Goal: Transaction & Acquisition: Purchase product/service

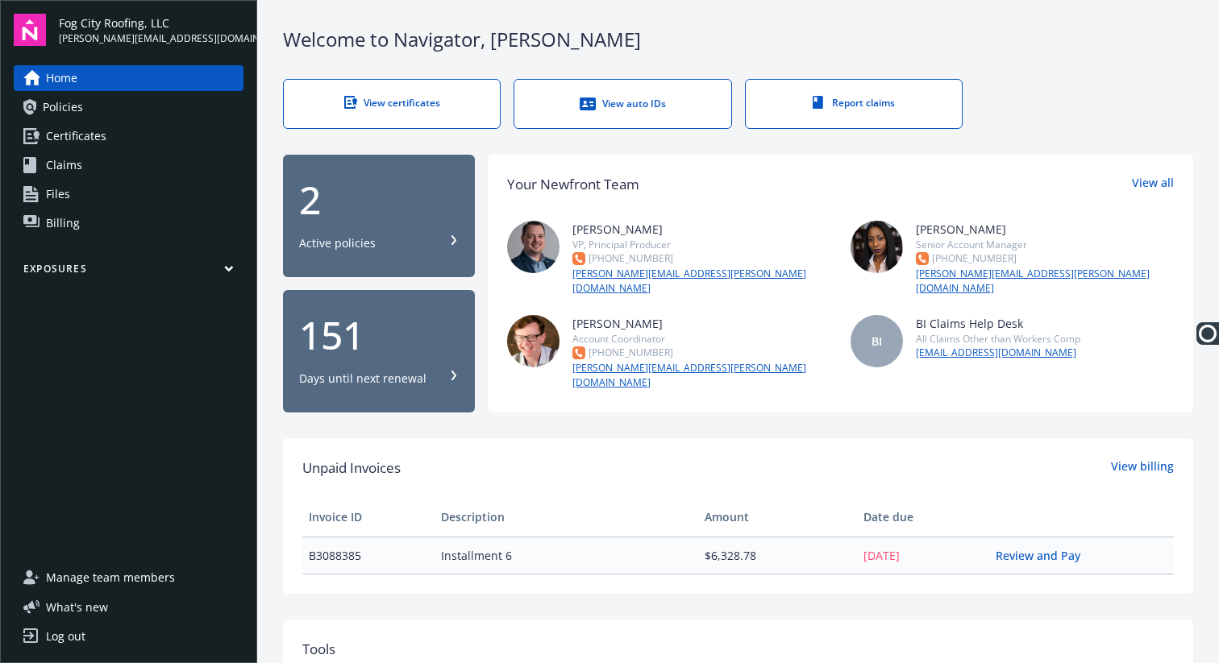
scroll to position [13, 0]
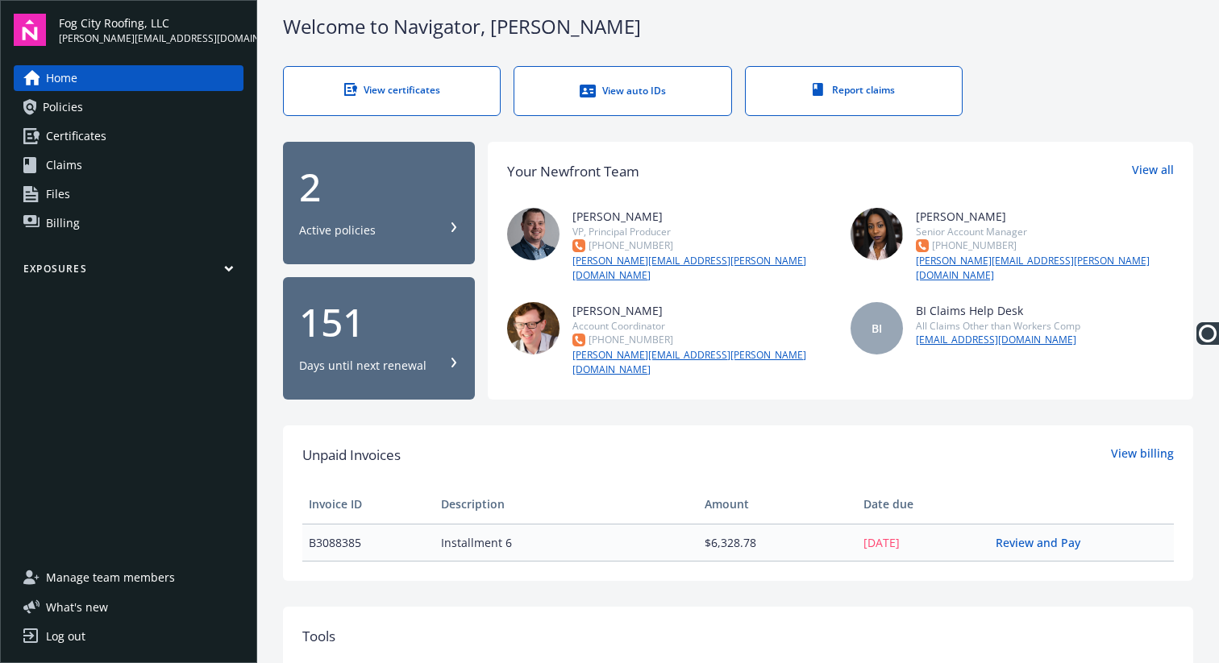
click at [154, 218] on link "Billing" at bounding box center [129, 223] width 230 height 26
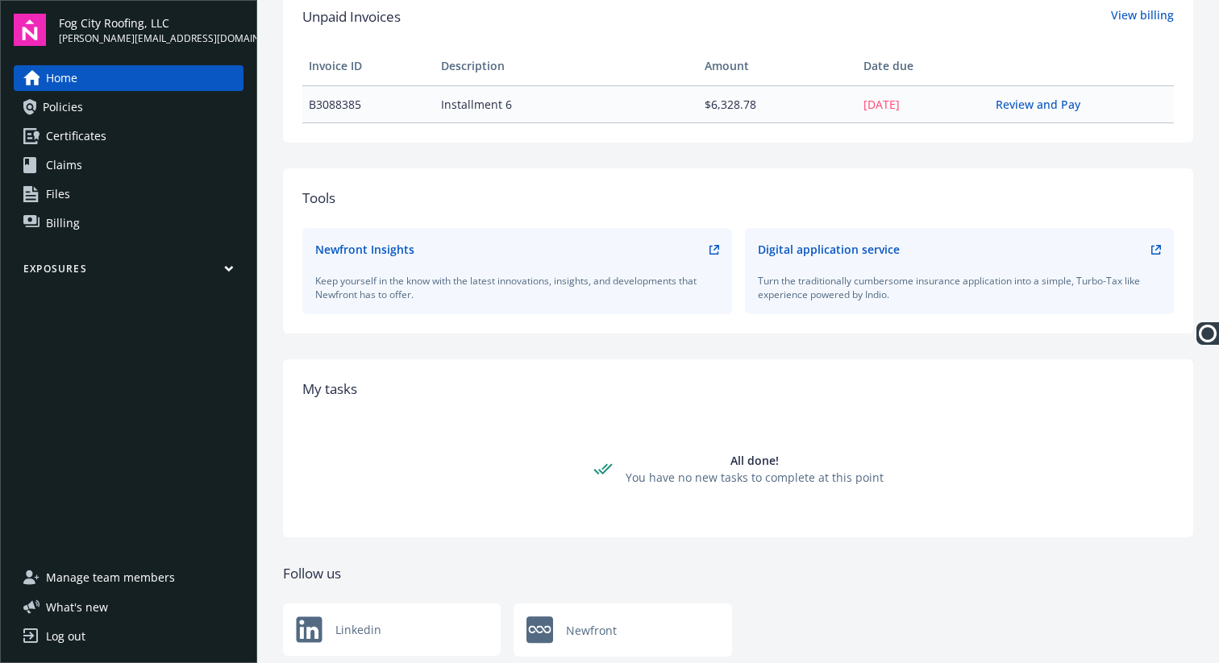
scroll to position [468, 0]
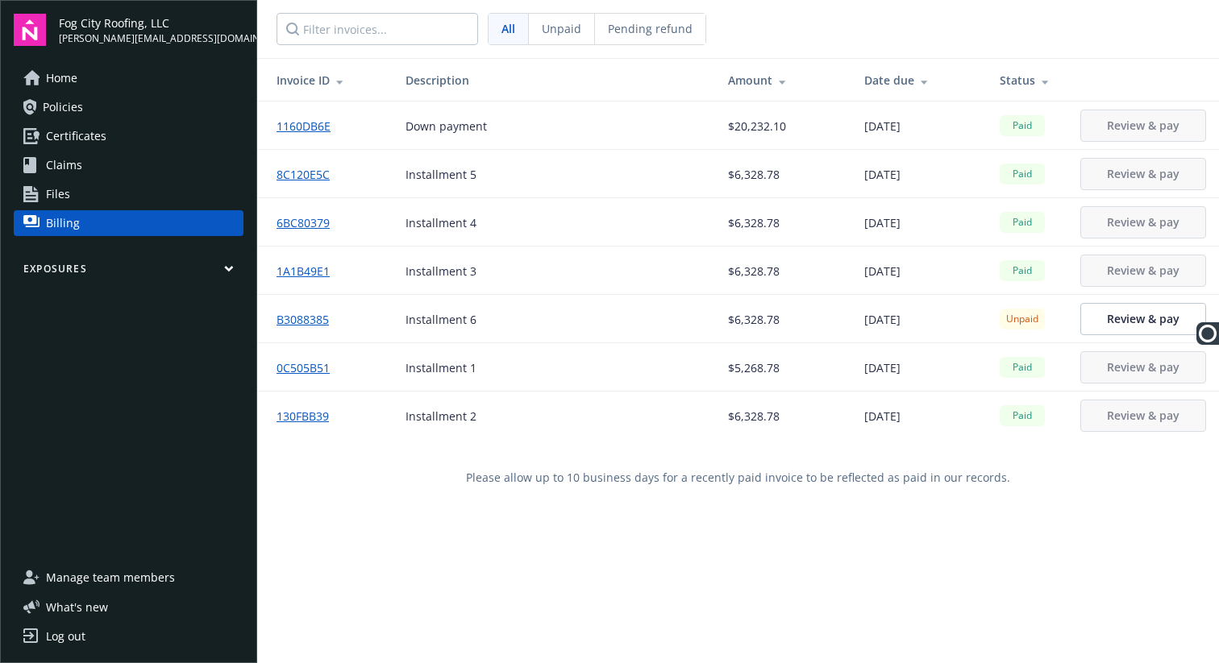
click at [564, 31] on span "Unpaid" at bounding box center [561, 28] width 39 height 17
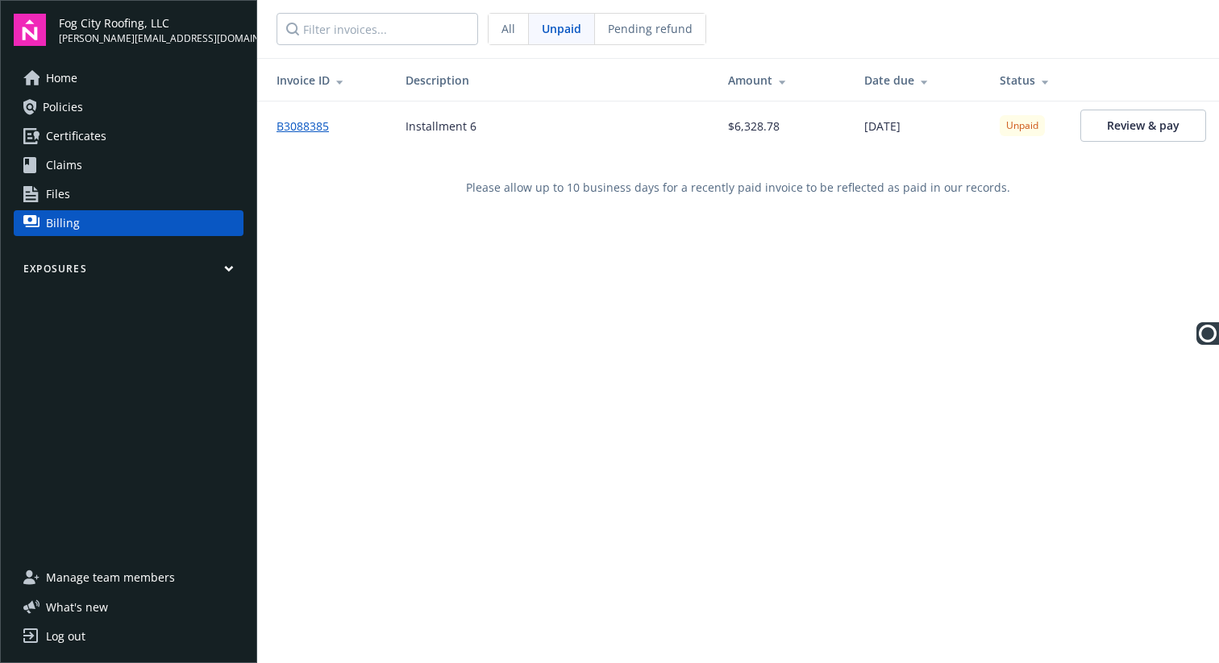
click at [499, 29] on div "All" at bounding box center [508, 29] width 40 height 31
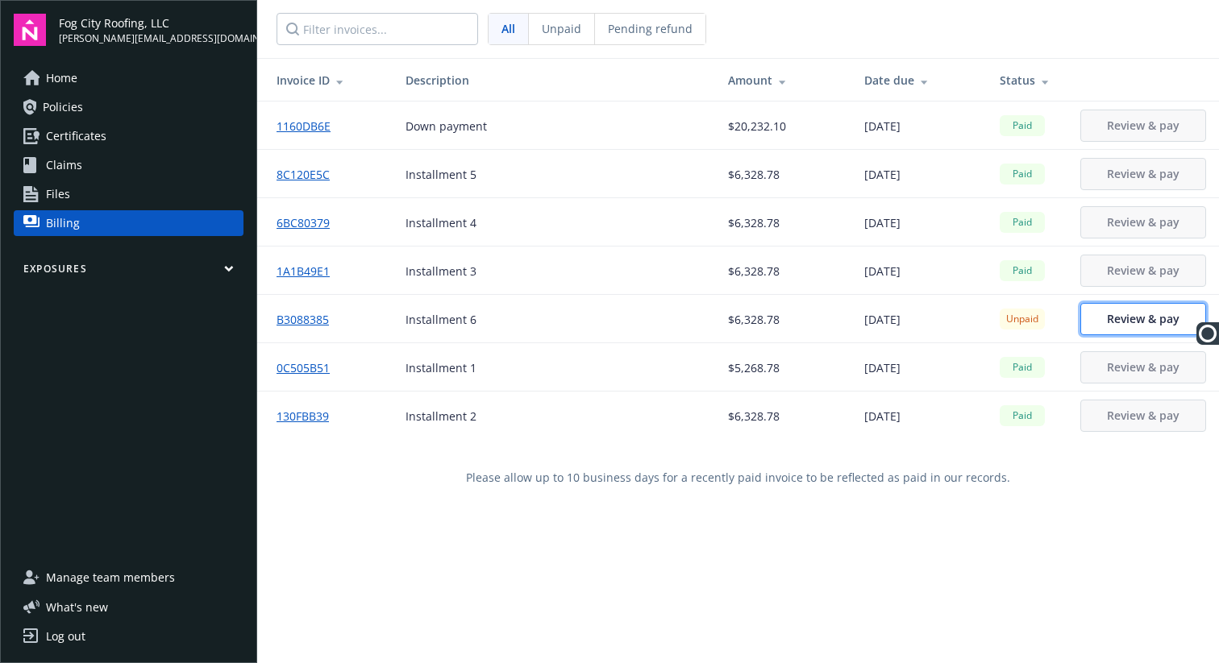
click at [1107, 321] on span "Review & pay" at bounding box center [1143, 318] width 73 height 15
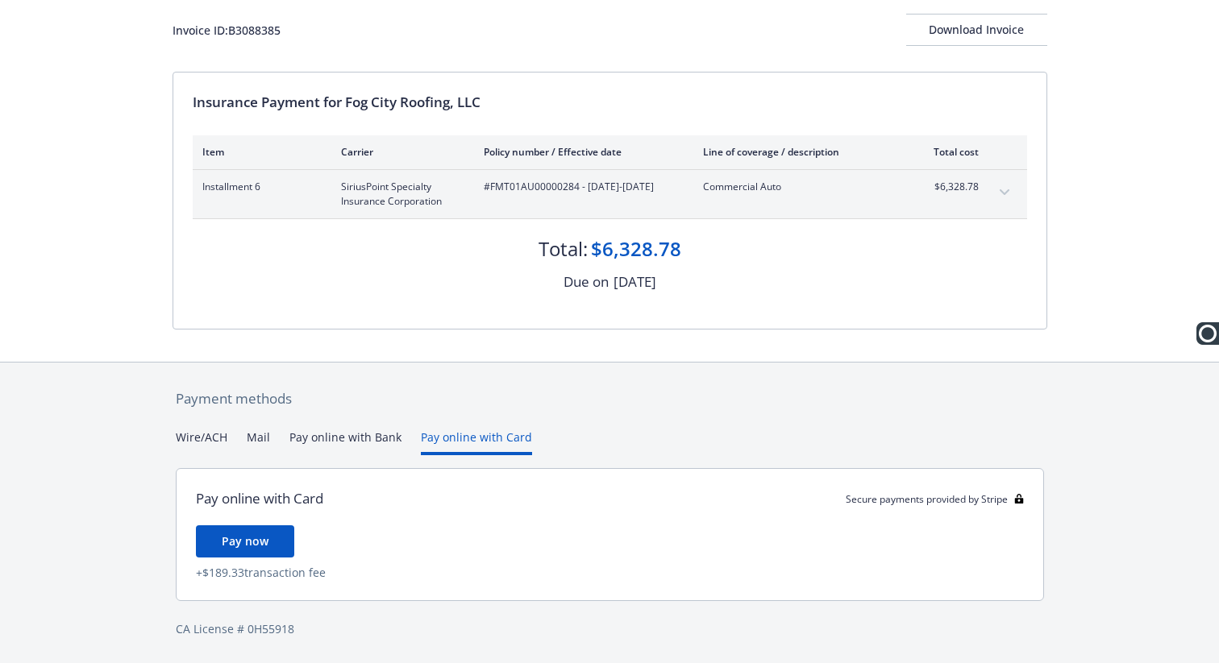
scroll to position [96, 0]
click at [493, 403] on div "Payment methods Wire/ACH Mail Pay online with Bank Pay online with Card Pay onl…" at bounding box center [609, 513] width 875 height 301
click at [244, 549] on span "Pay now" at bounding box center [245, 541] width 47 height 15
